Goal: Transaction & Acquisition: Purchase product/service

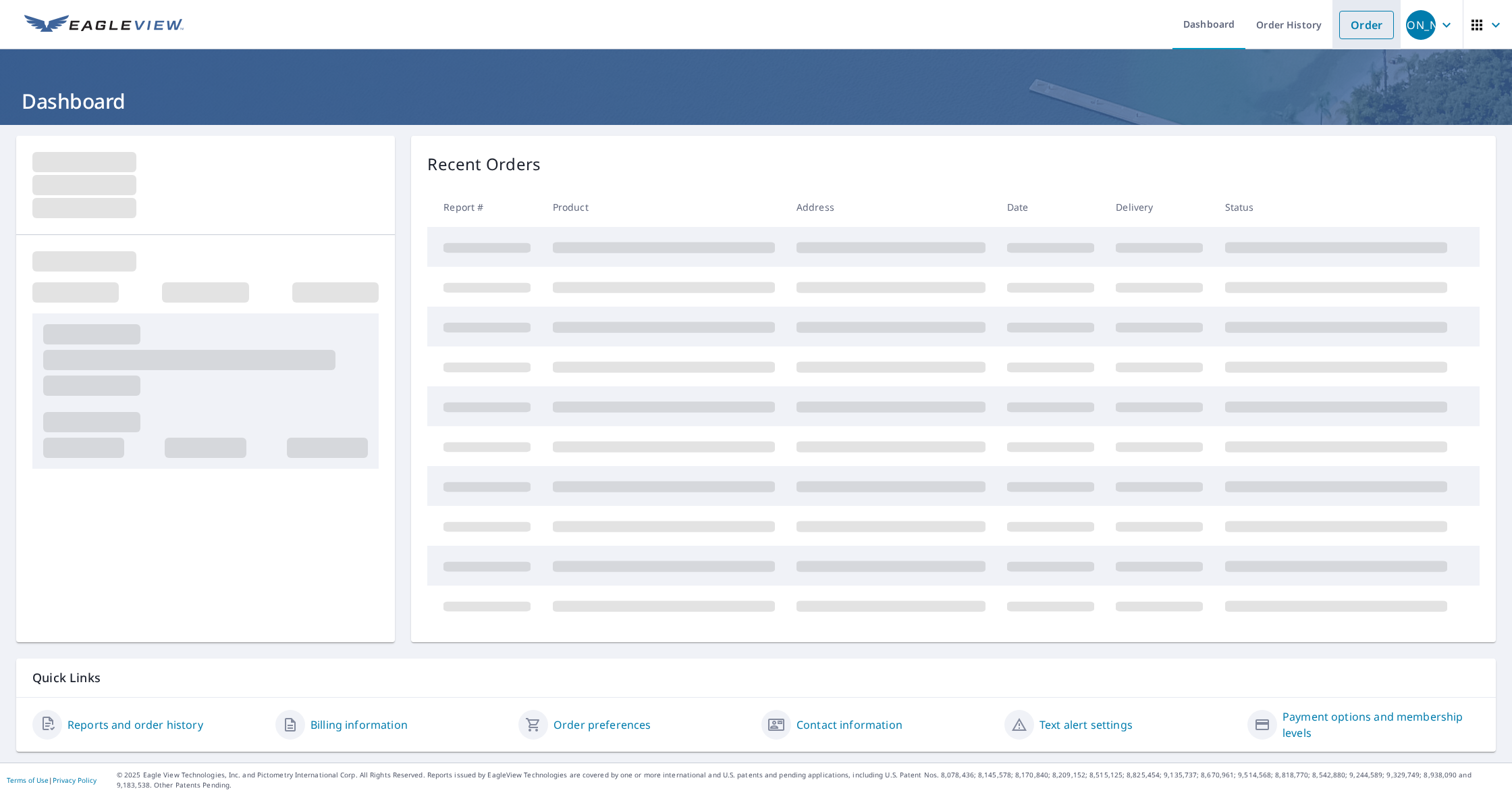
click at [1350, 25] on link "Order" at bounding box center [1366, 24] width 55 height 28
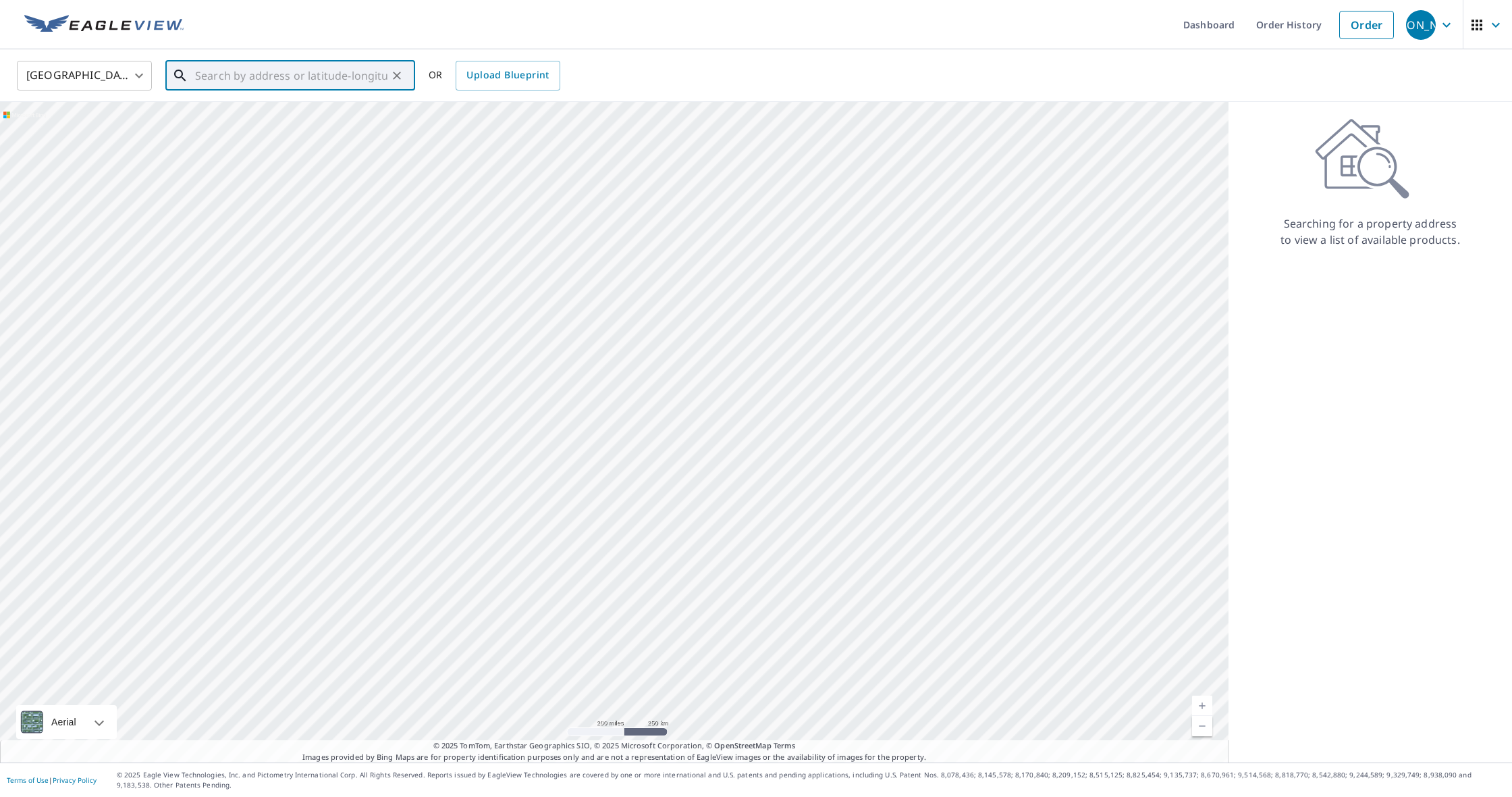
click at [345, 72] on input "text" at bounding box center [291, 76] width 192 height 38
paste input "[STREET_ADDRESS]"
click at [321, 123] on p "[GEOGRAPHIC_DATA]" at bounding box center [298, 130] width 212 height 14
type input "[STREET_ADDRESS]"
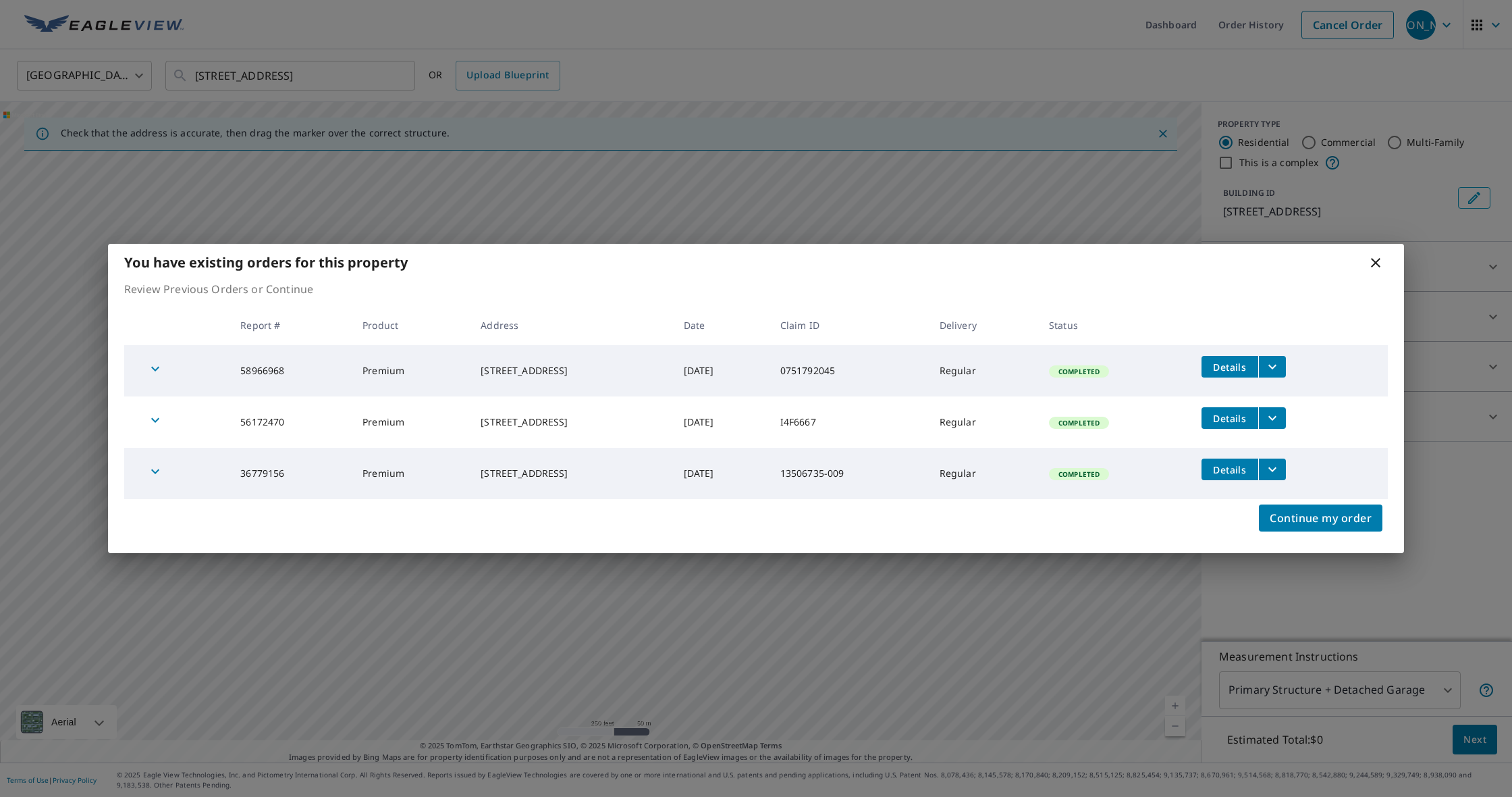
click at [595, 63] on div "You have existing orders for this property Review Previous Orders or Continue R…" at bounding box center [756, 398] width 1512 height 797
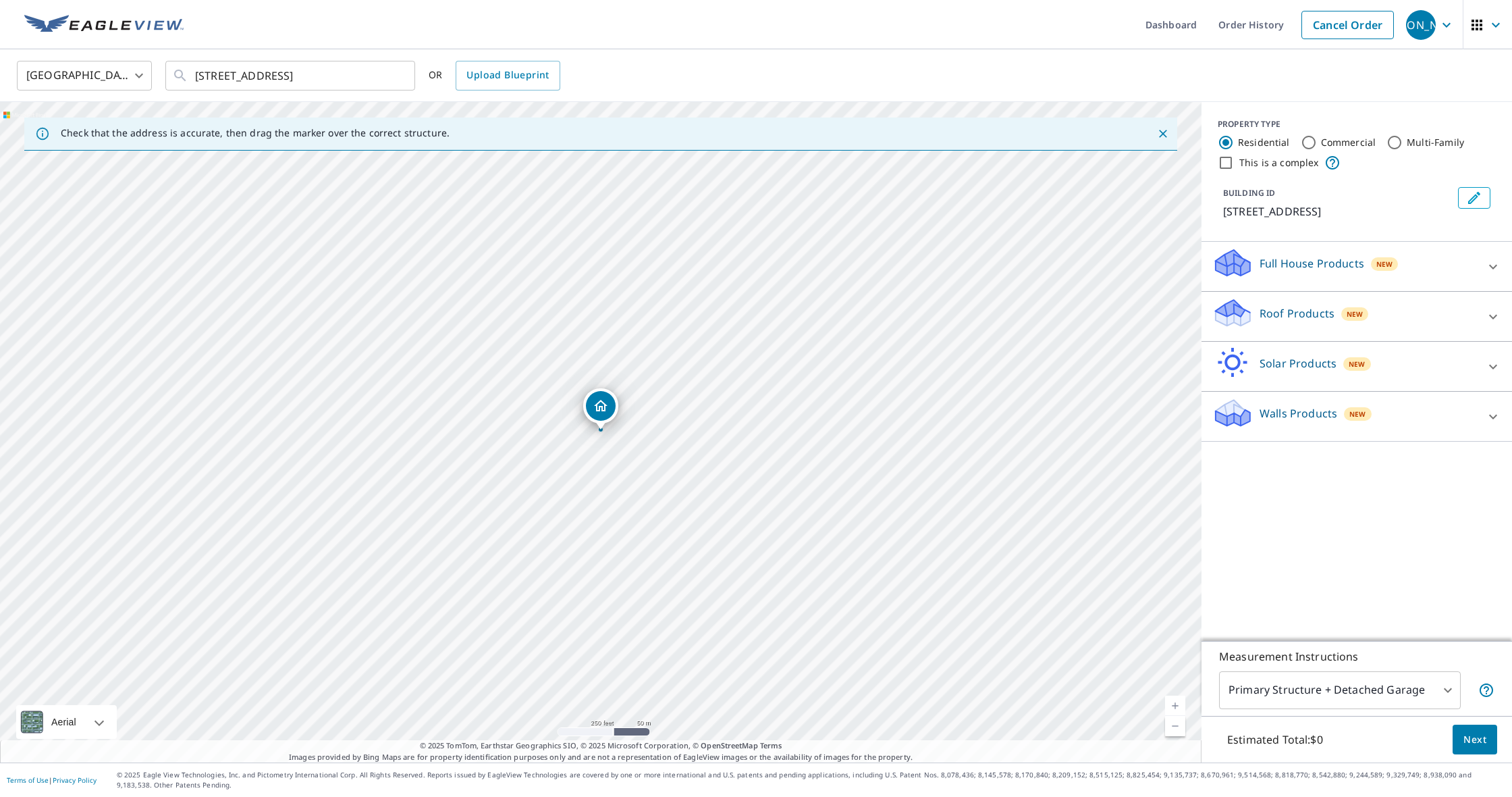
click at [1390, 302] on div "Roof Products New" at bounding box center [1344, 316] width 264 height 39
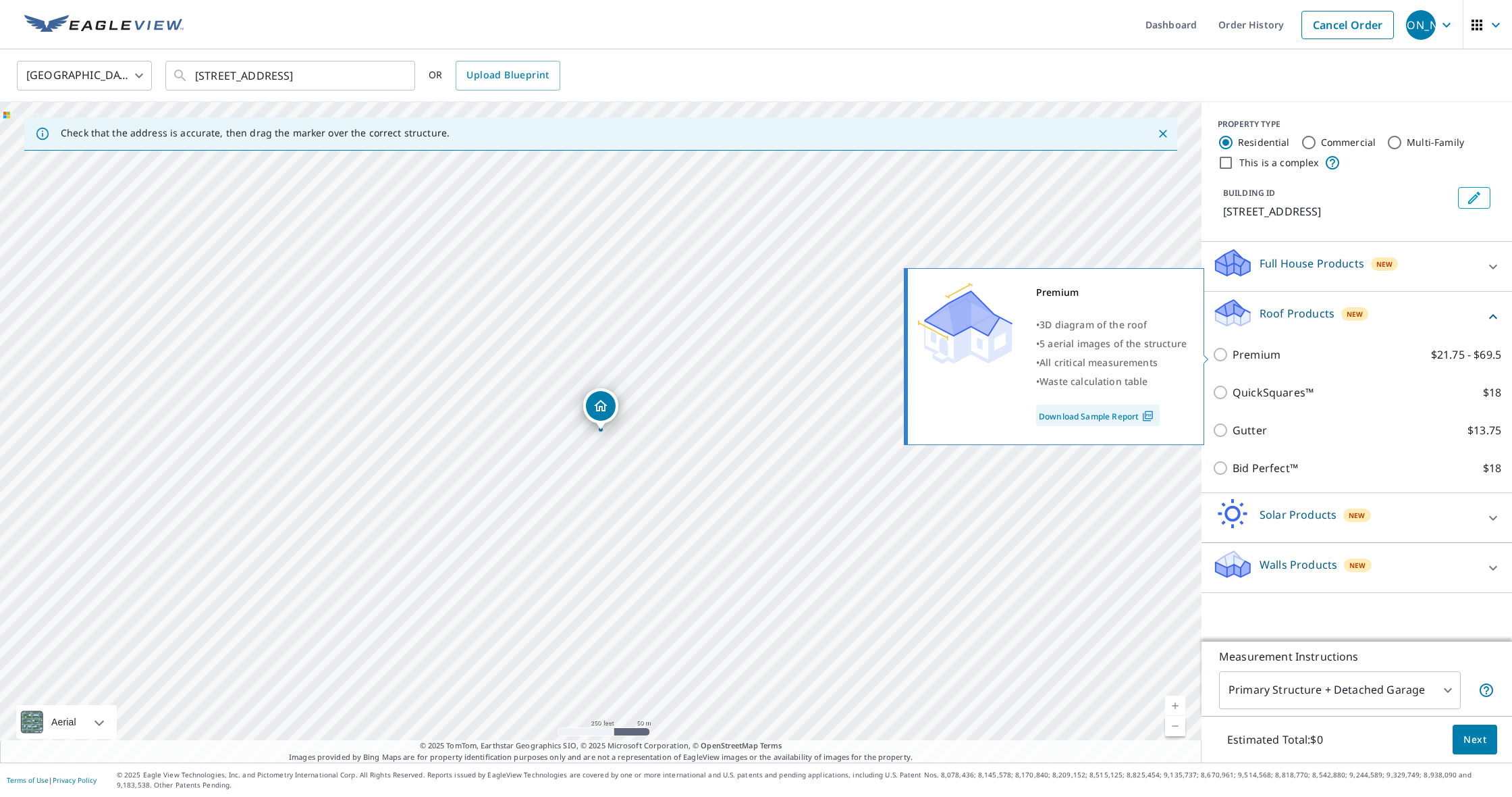
click at [1228, 360] on input "Premium $21.75 - $69.5" at bounding box center [1222, 354] width 21 height 16
checkbox input "true"
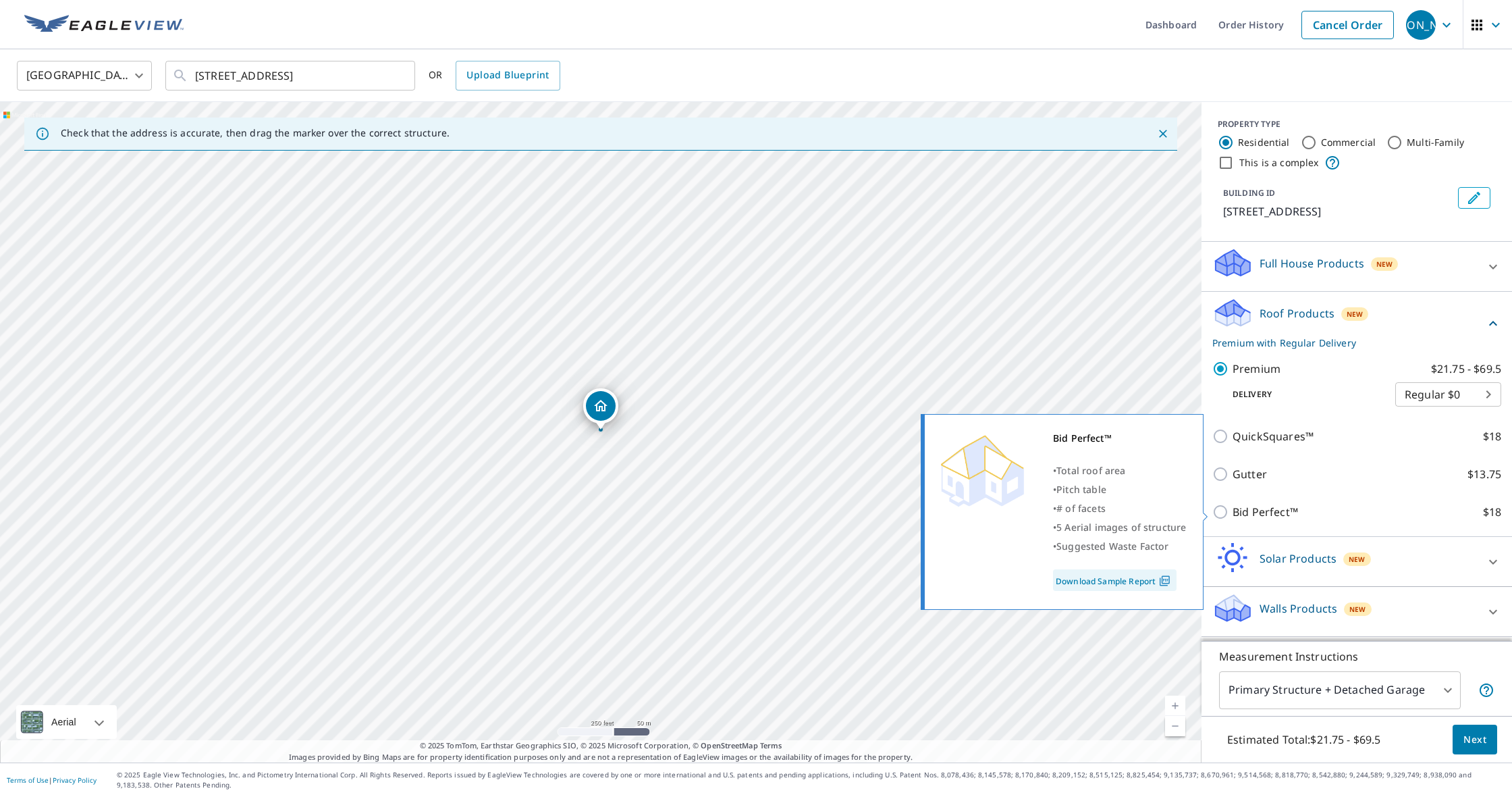
click at [1289, 519] on p "Bid Perfect™" at bounding box center [1265, 511] width 65 height 16
click at [1233, 519] on input "Bid Perfect™ $18" at bounding box center [1222, 511] width 21 height 16
checkbox input "true"
checkbox input "false"
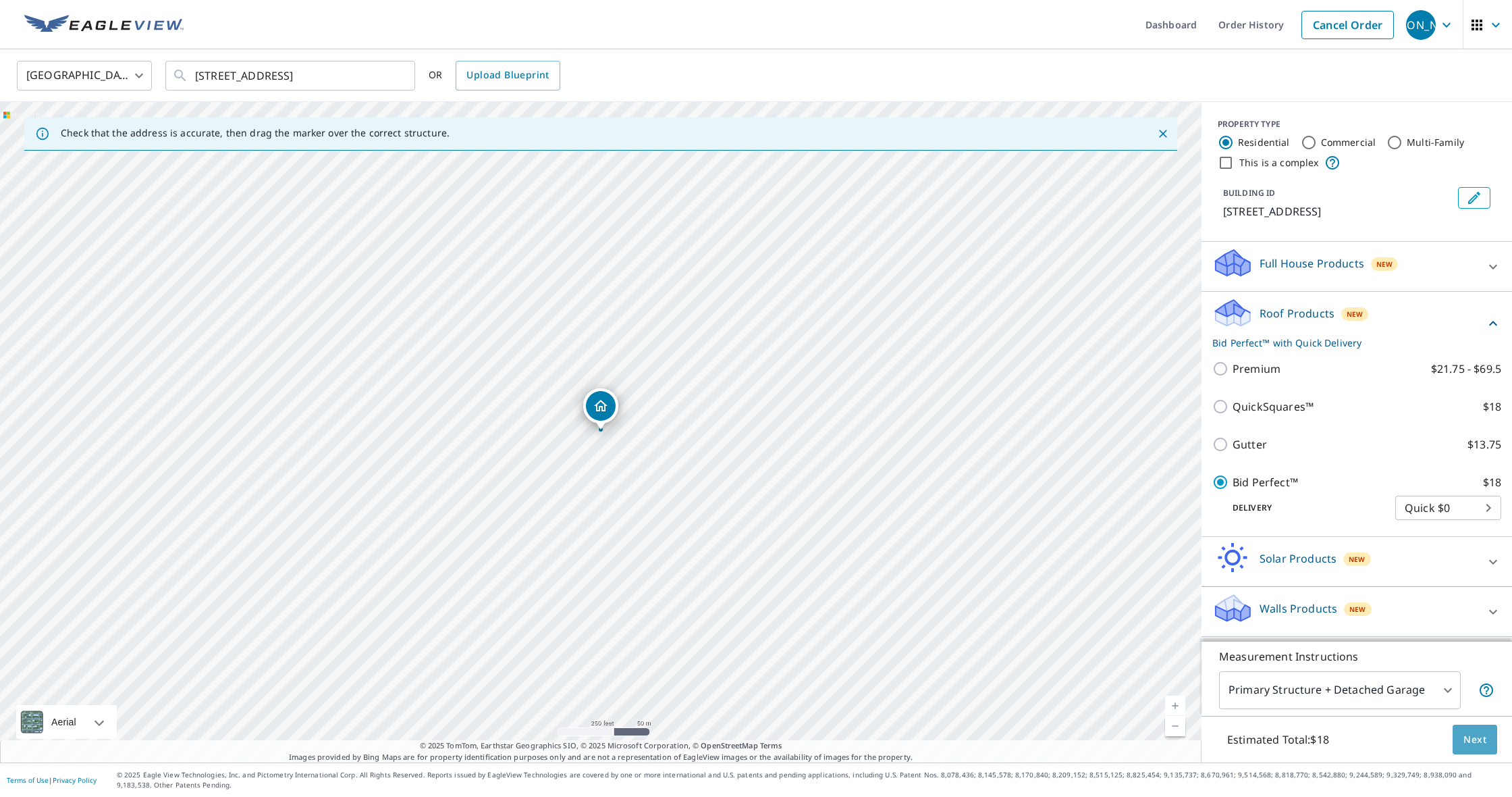
click at [1474, 739] on span "Next" at bounding box center [1475, 740] width 23 height 17
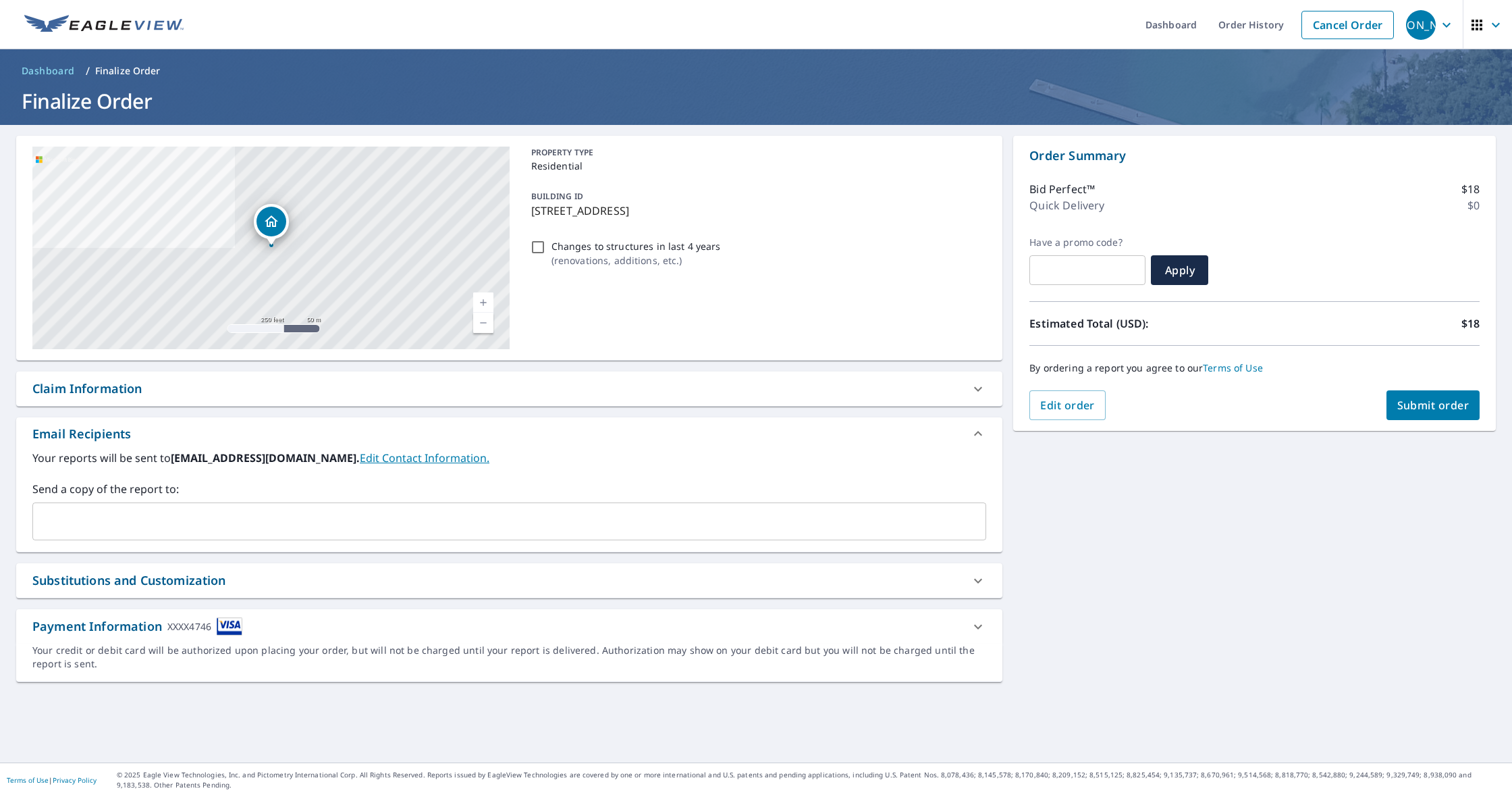
click at [1427, 410] on span "Submit order" at bounding box center [1433, 405] width 72 height 15
checkbox input "true"
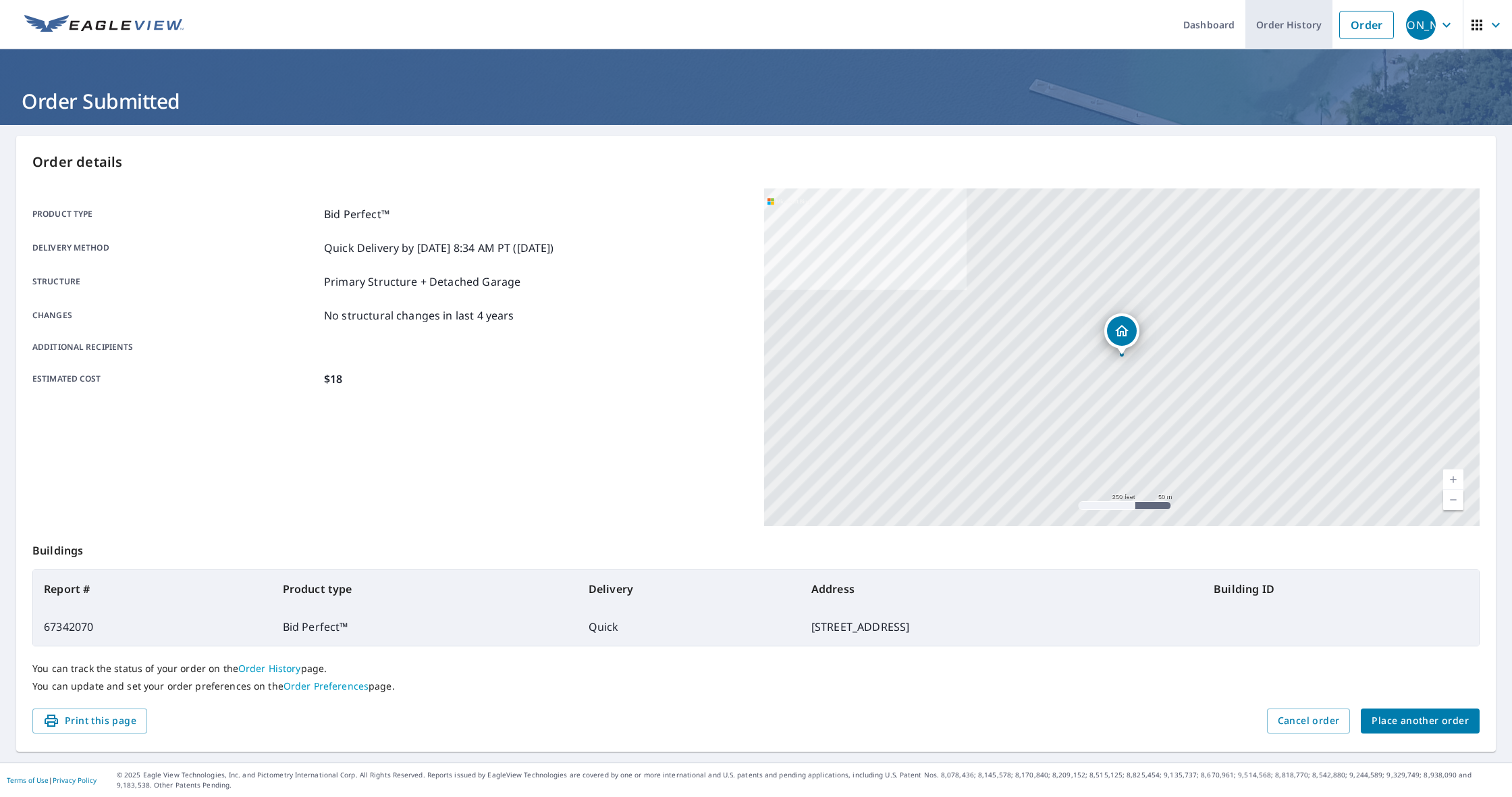
click at [1261, 30] on link "Order History" at bounding box center [1289, 24] width 87 height 49
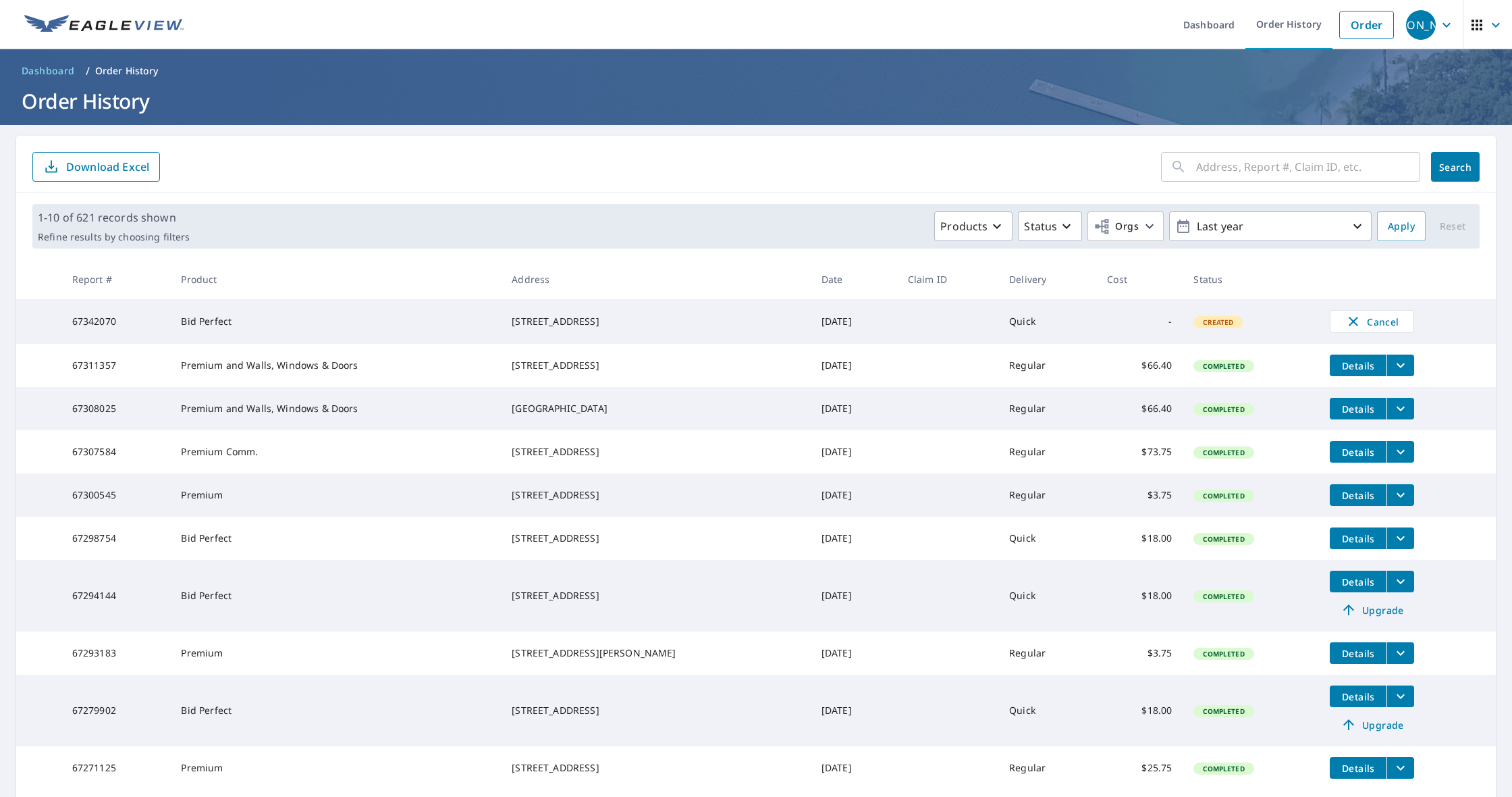
drag, startPoint x: 601, startPoint y: 527, endPoint x: 519, endPoint y: 514, distance: 83.0
click at [519, 501] on div "[STREET_ADDRESS]" at bounding box center [656, 495] width 289 height 14
copy div "[STREET_ADDRESS]"
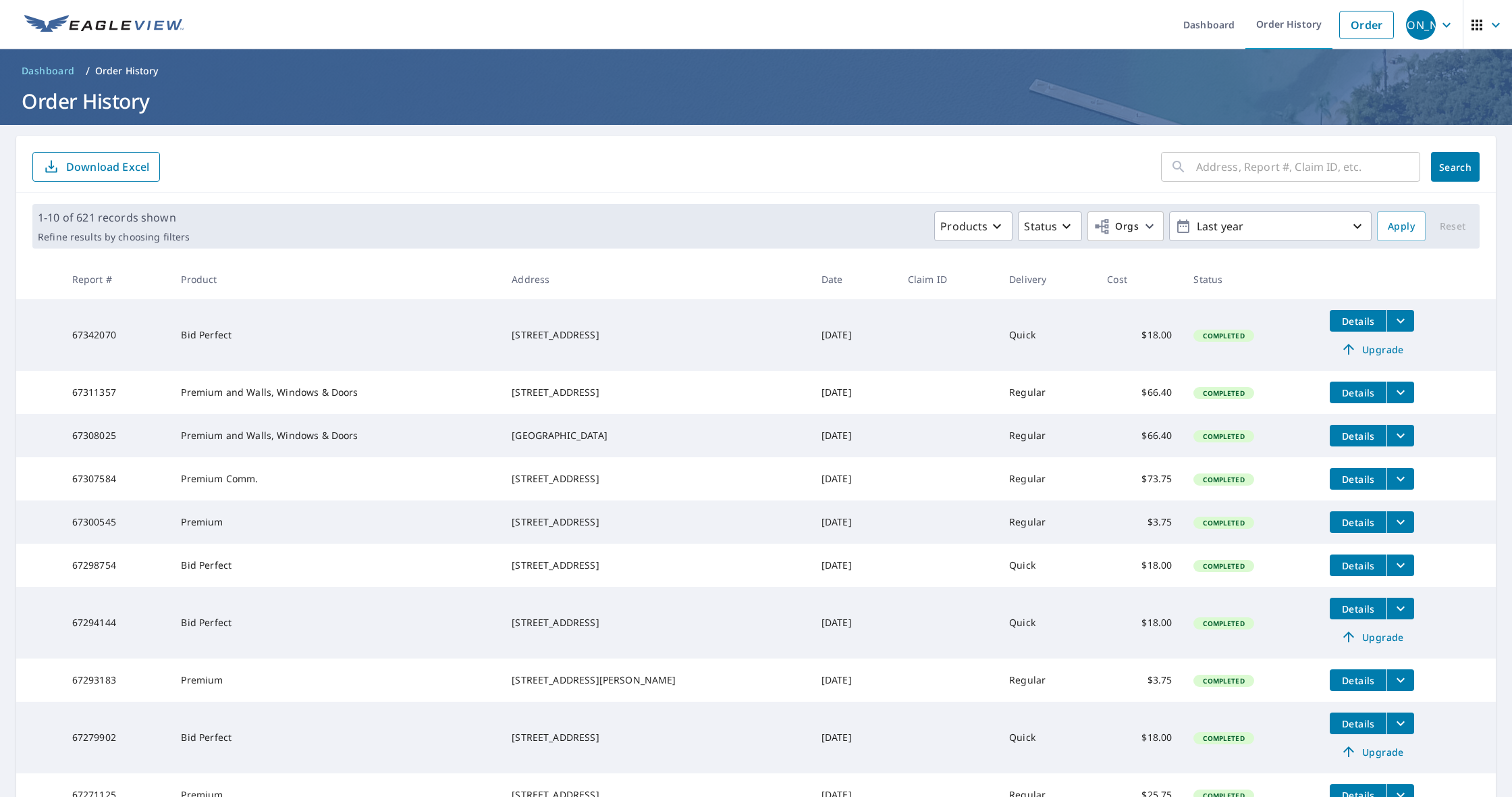
click at [1387, 323] on button "filesDropdownBtn-67342070" at bounding box center [1400, 321] width 27 height 21
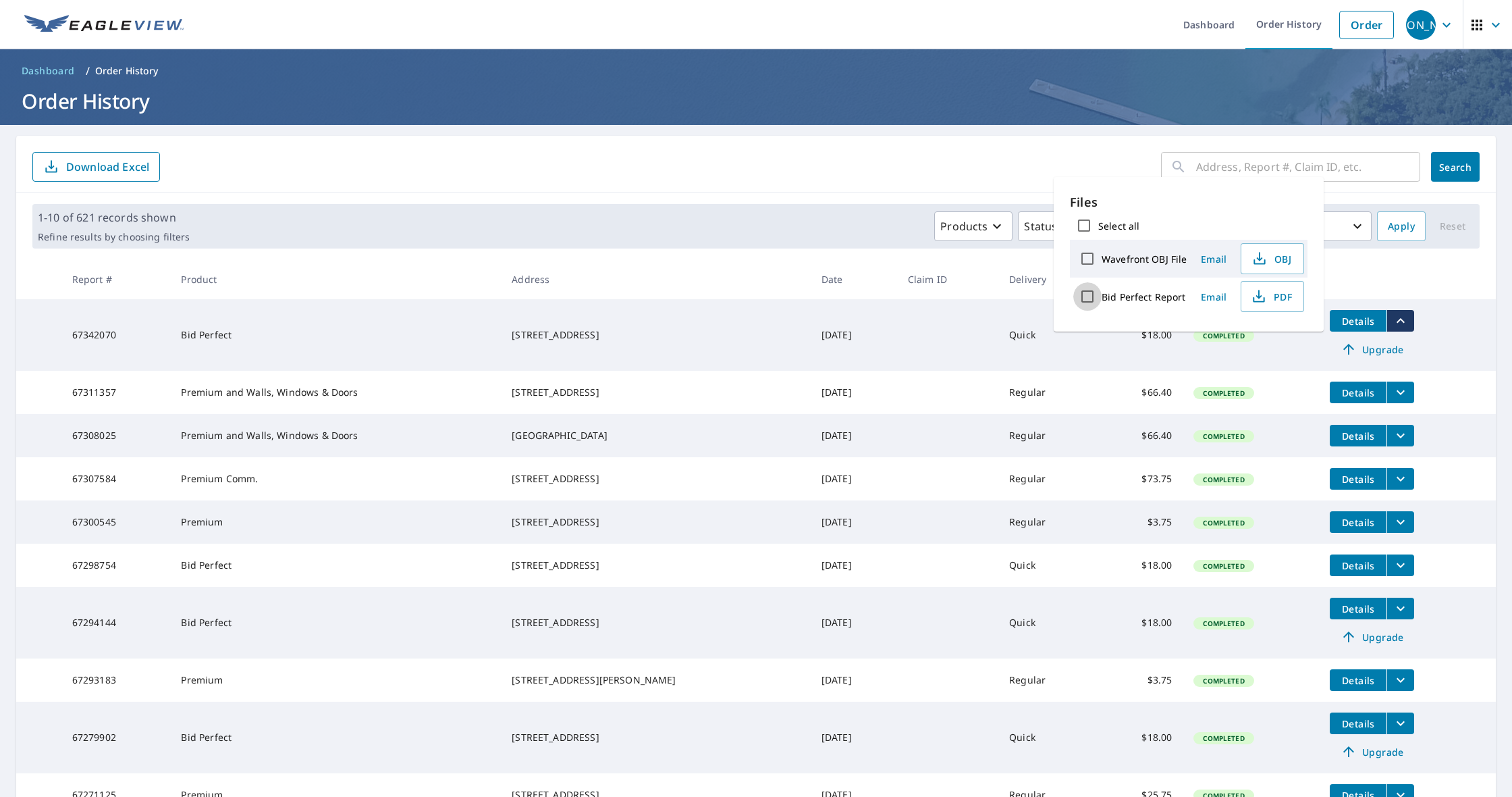
click at [1089, 295] on input "Bid Perfect Report" at bounding box center [1087, 296] width 28 height 28
checkbox input "true"
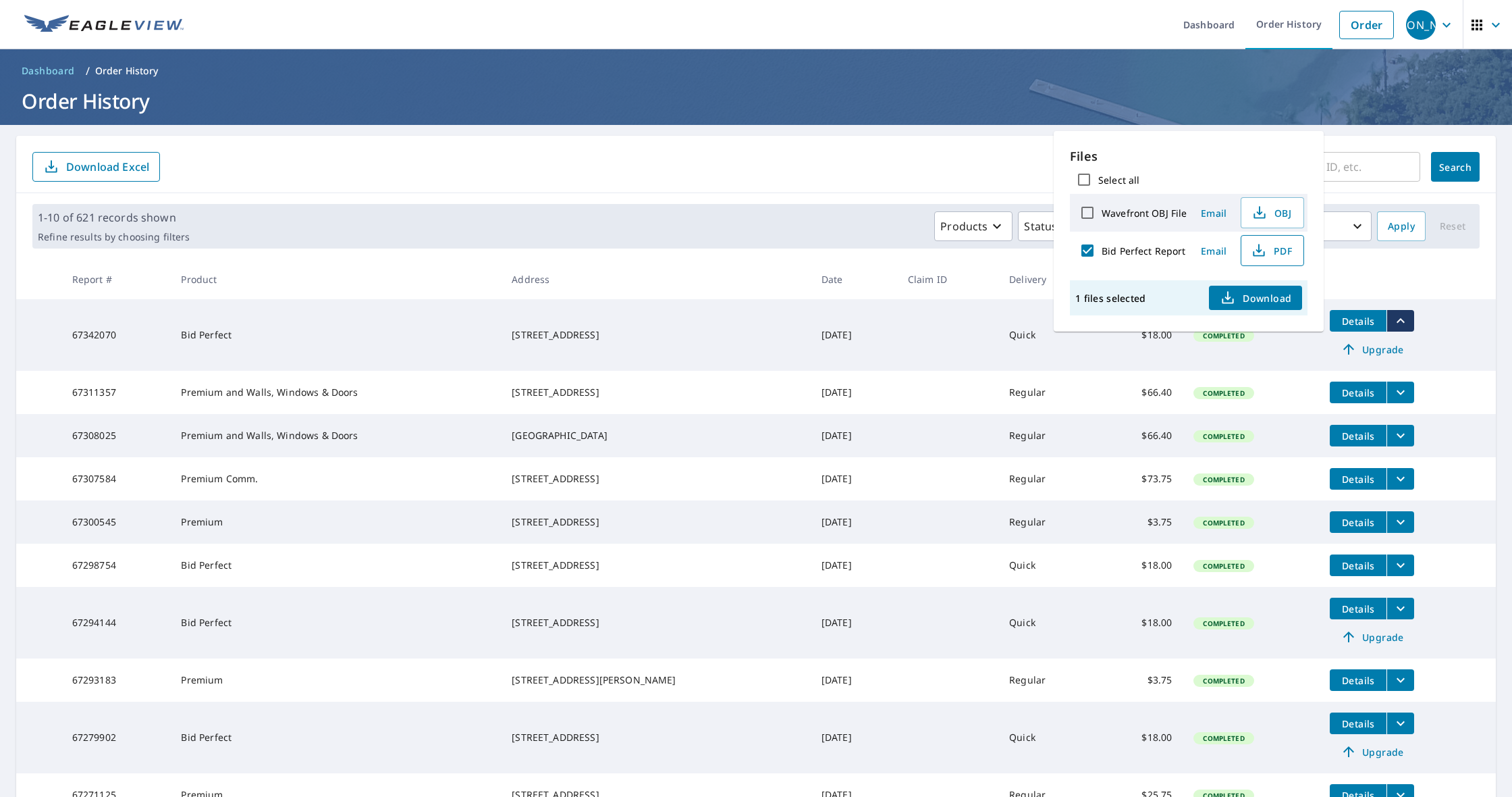
click at [1273, 254] on span "PDF" at bounding box center [1271, 250] width 43 height 16
